Goal: Task Accomplishment & Management: Manage account settings

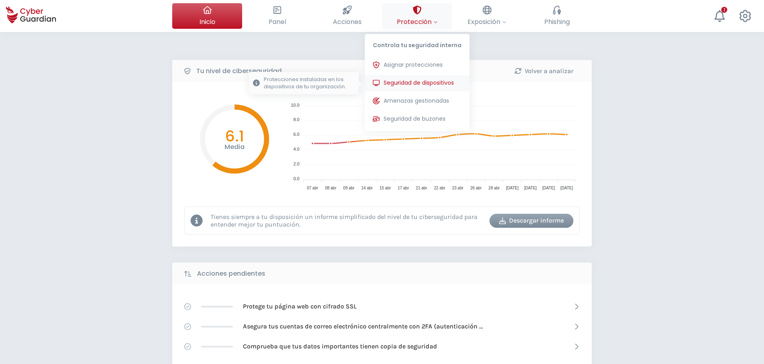
click at [416, 81] on span "Seguridad de dispositivos" at bounding box center [419, 83] width 70 height 8
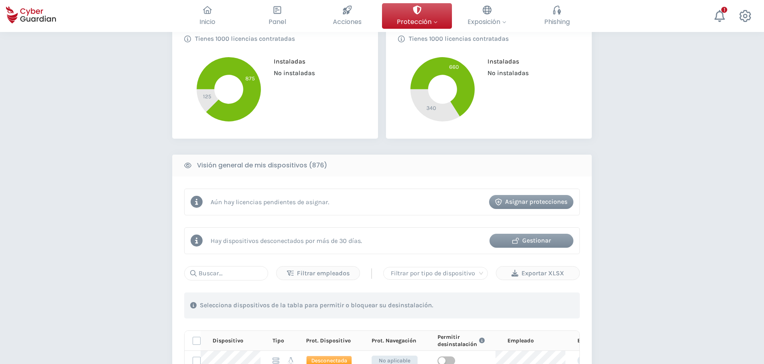
scroll to position [320, 0]
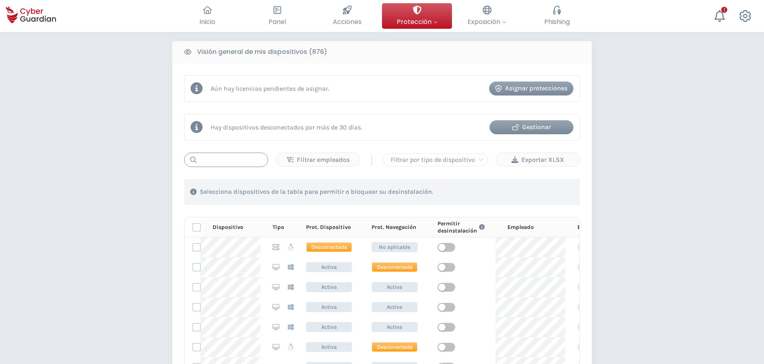
click at [240, 160] on input "text" at bounding box center [226, 160] width 84 height 14
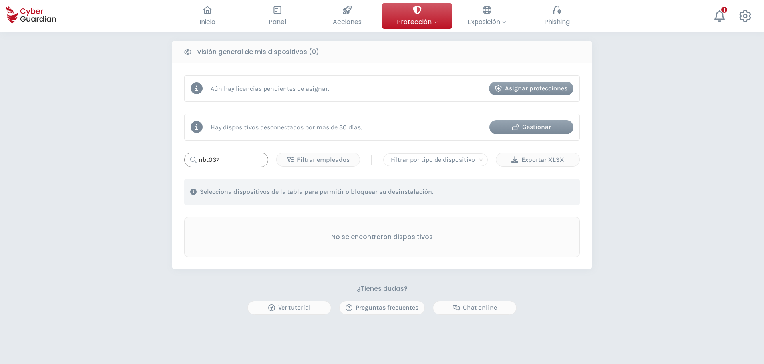
type input "nbt037"
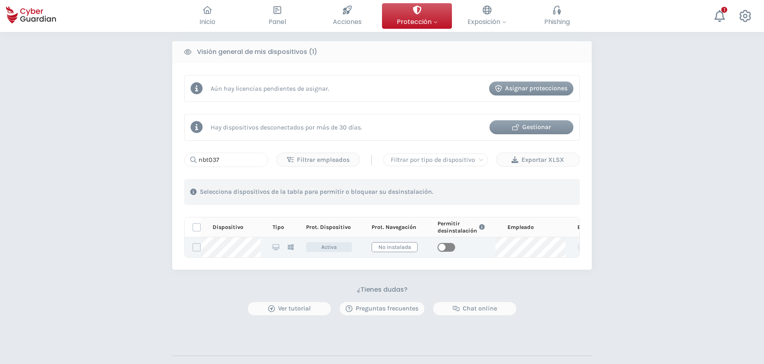
click at [451, 249] on span "button" at bounding box center [447, 247] width 18 height 9
click at [61, 214] on div "PROTECCIÓN > Seguridad de dispositivos ¿Cómo funciona? Añade empleados Instala …" at bounding box center [382, 76] width 764 height 728
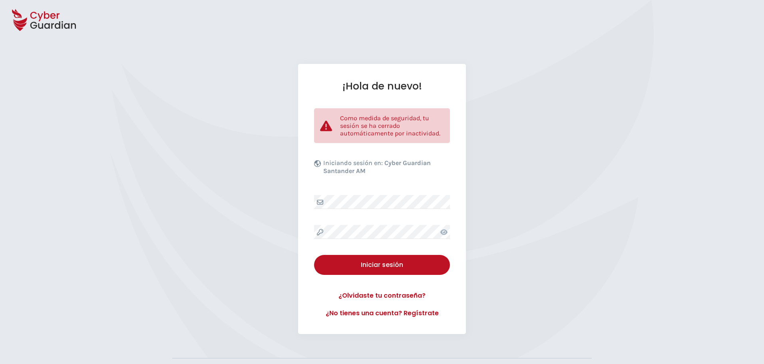
click at [326, 200] on div at bounding box center [382, 202] width 136 height 14
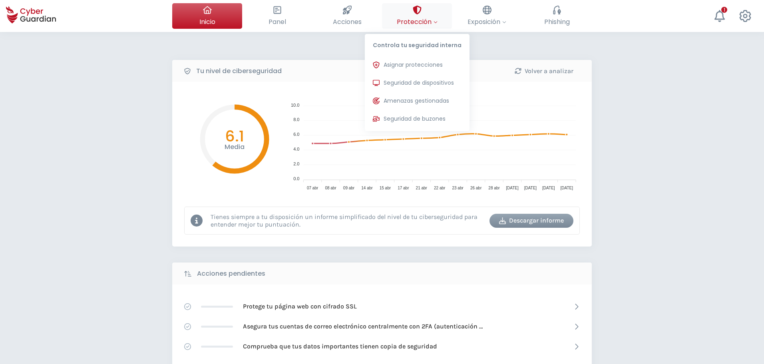
click at [413, 21] on span "Protección" at bounding box center [417, 22] width 41 height 10
click at [413, 81] on span "Seguridad de dispositivos" at bounding box center [419, 83] width 70 height 8
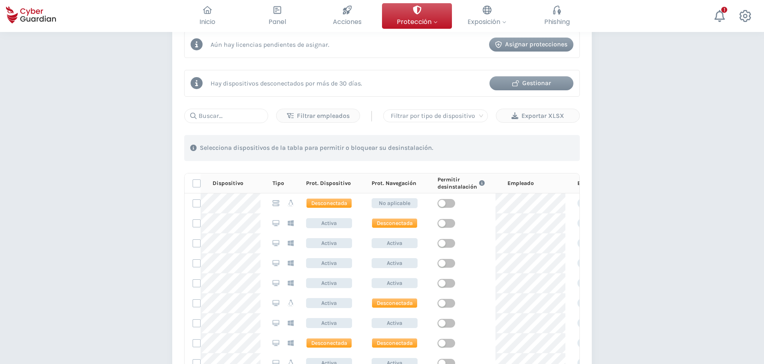
scroll to position [320, 0]
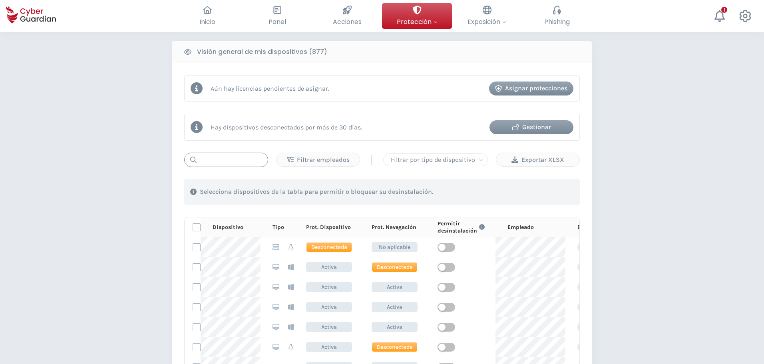
click at [216, 162] on input "text" at bounding box center [226, 160] width 84 height 14
click at [69, 150] on div "PROTECCIÓN > Seguridad de dispositivos ¿Cómo funciona? Añade empleados Instala …" at bounding box center [382, 166] width 764 height 908
drag, startPoint x: 79, startPoint y: 96, endPoint x: 98, endPoint y: 0, distance: 97.9
click at [88, 69] on div "PROTECCIÓN > Seguridad de dispositivos ¿Cómo funciona? Añade empleados Instala …" at bounding box center [382, 166] width 764 height 908
click at [252, 162] on input "text" at bounding box center [226, 160] width 84 height 14
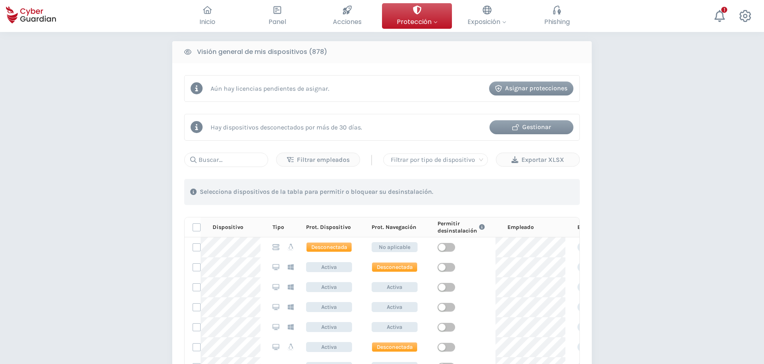
click at [86, 136] on div "PROTECCIÓN > Seguridad de dispositivos ¿Cómo funciona? Añade empleados Instala …" at bounding box center [382, 166] width 764 height 908
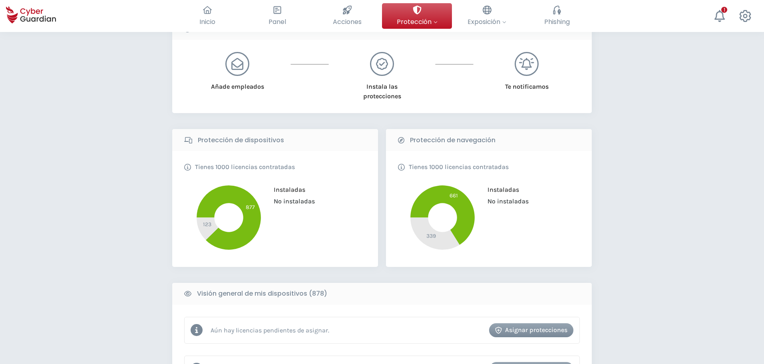
scroll to position [0, 0]
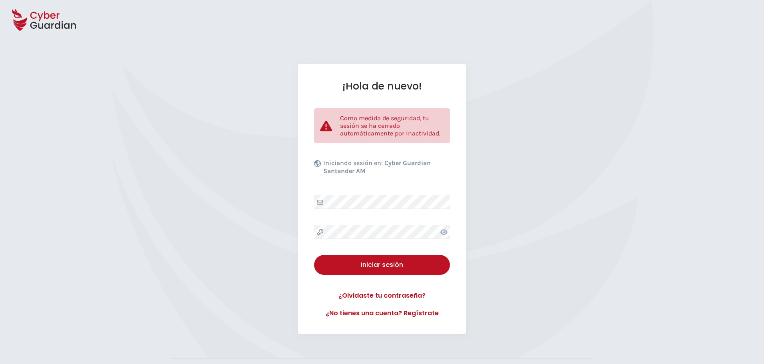
click at [96, 186] on div "¡Hola de nuevo! Como medida de seguridad, tu sesión se ha cerrado automáticamen…" at bounding box center [382, 199] width 764 height 270
click at [157, 120] on div "¡Hola de nuevo! Como medida de seguridad, tu sesión se ha cerrado automáticamen…" at bounding box center [382, 199] width 764 height 270
